Goal: Find specific page/section: Find specific page/section

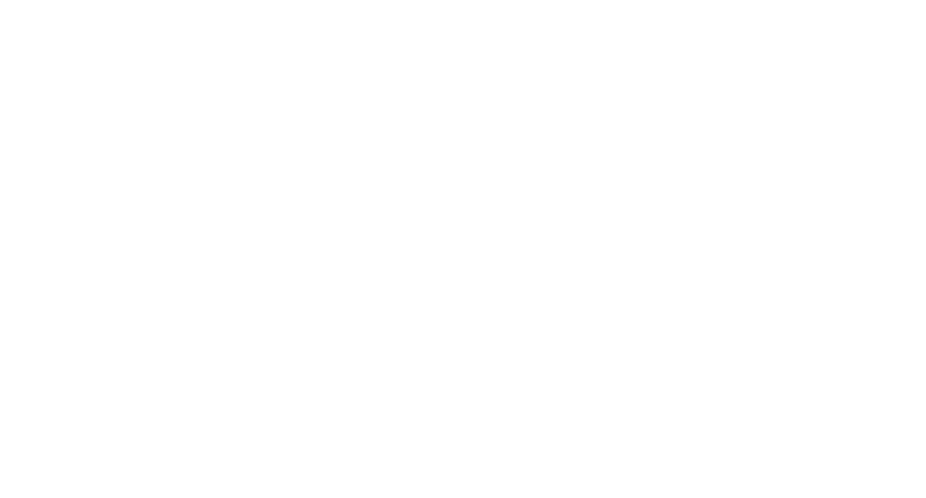
select select "*"
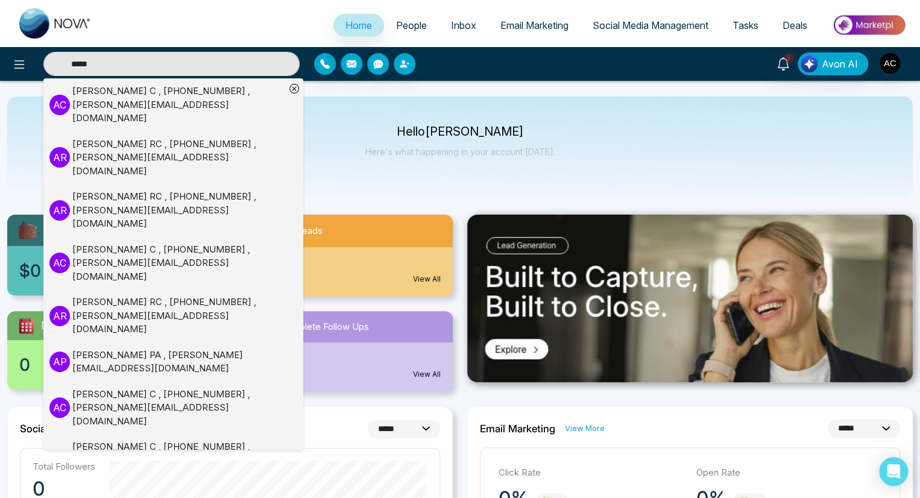
type input "*****"
click at [164, 98] on div "Adish C , +917986896543 , adish+161@mmnovatech.com" at bounding box center [178, 104] width 213 height 41
